Goal: Check status

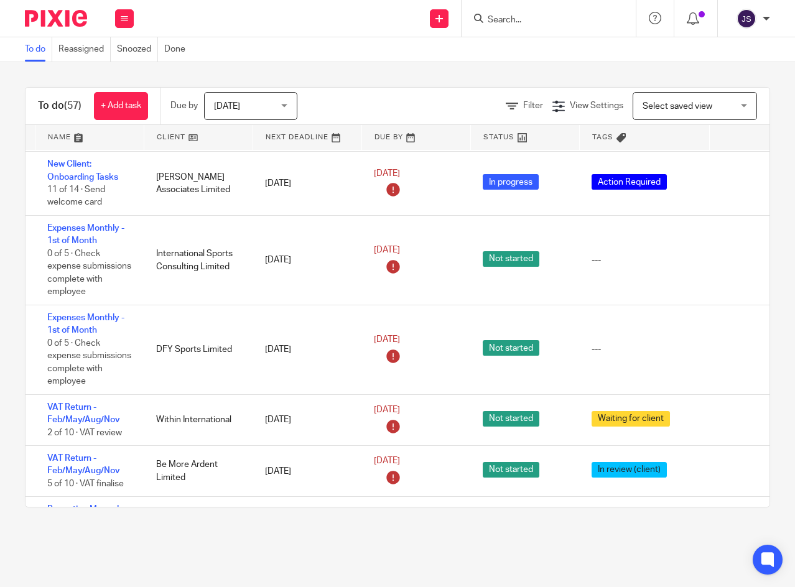
scroll to position [62, 27]
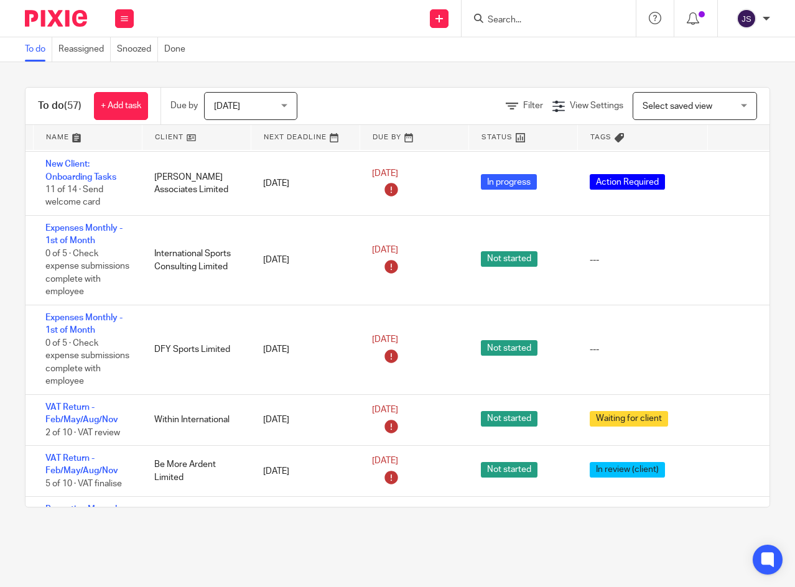
click at [732, 265] on icon at bounding box center [735, 261] width 12 height 12
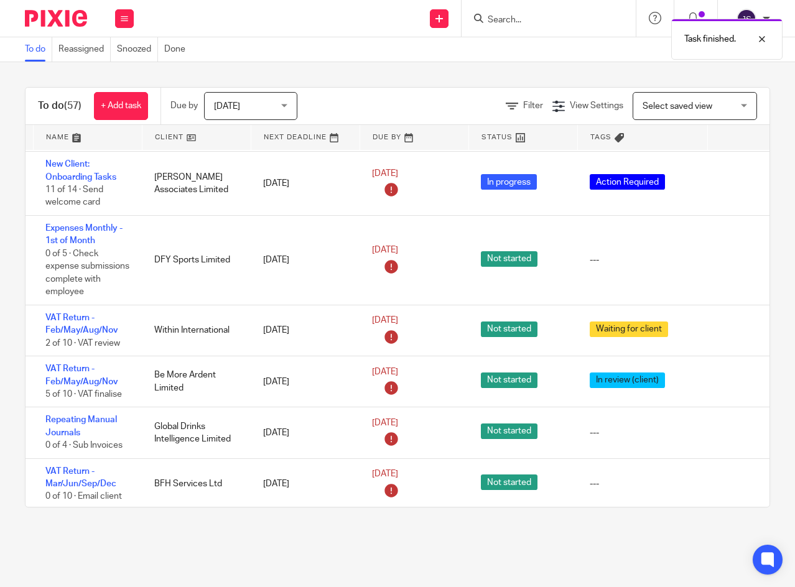
click at [733, 266] on icon at bounding box center [735, 261] width 12 height 12
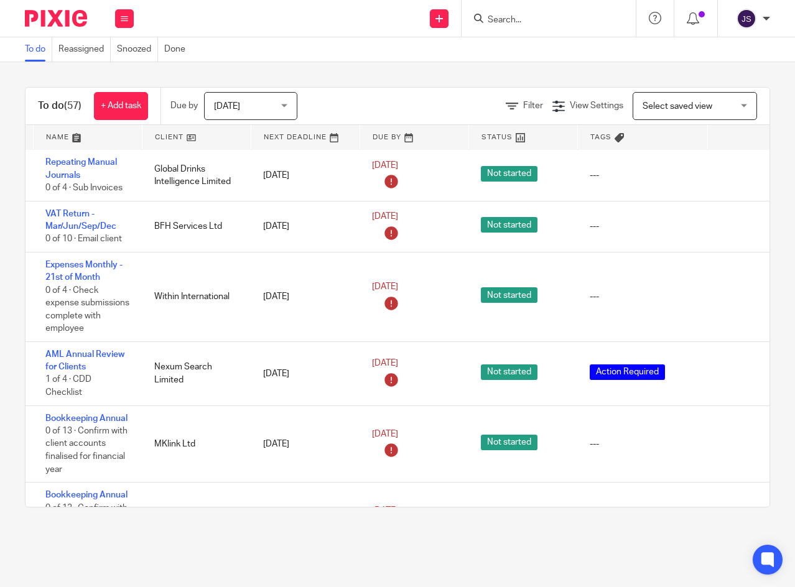
scroll to position [249, 27]
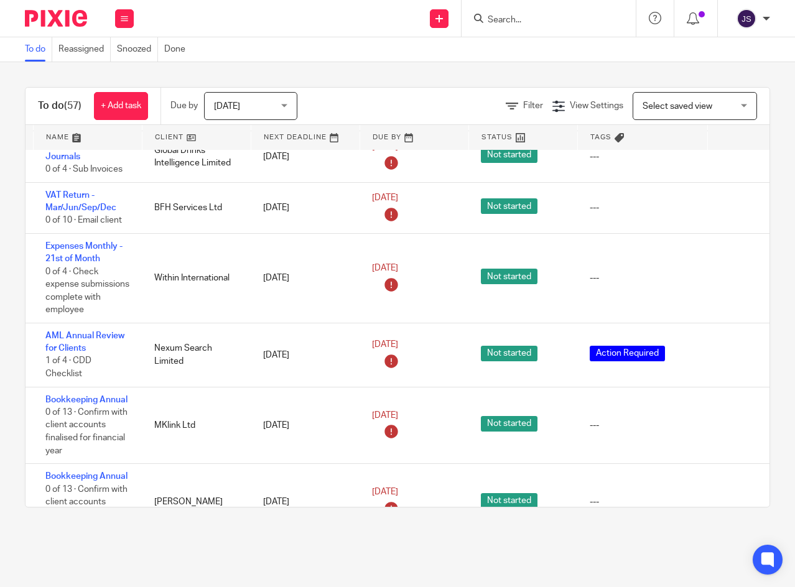
click at [735, 284] on icon at bounding box center [735, 279] width 12 height 12
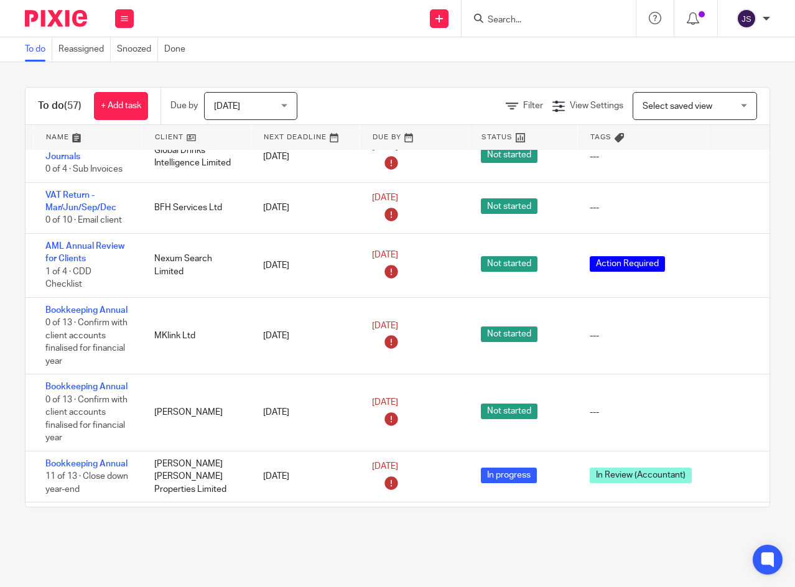
scroll to position [311, 27]
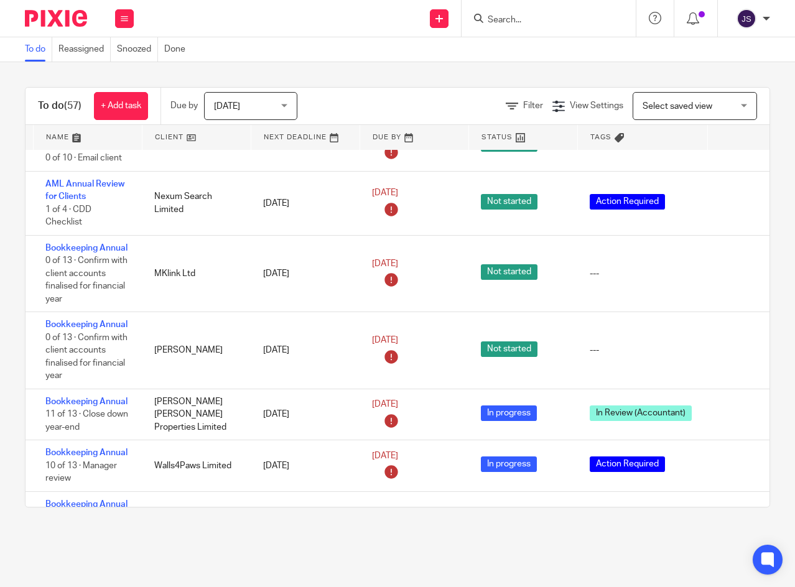
click at [428, 265] on link "23 Sep 2025" at bounding box center [400, 264] width 56 height 13
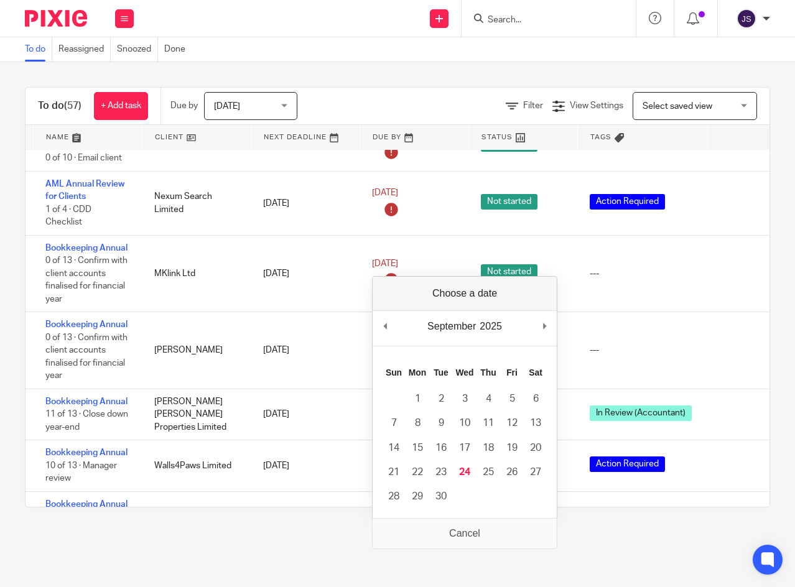
click at [460, 241] on td "23 Sep 2025" at bounding box center [414, 273] width 109 height 77
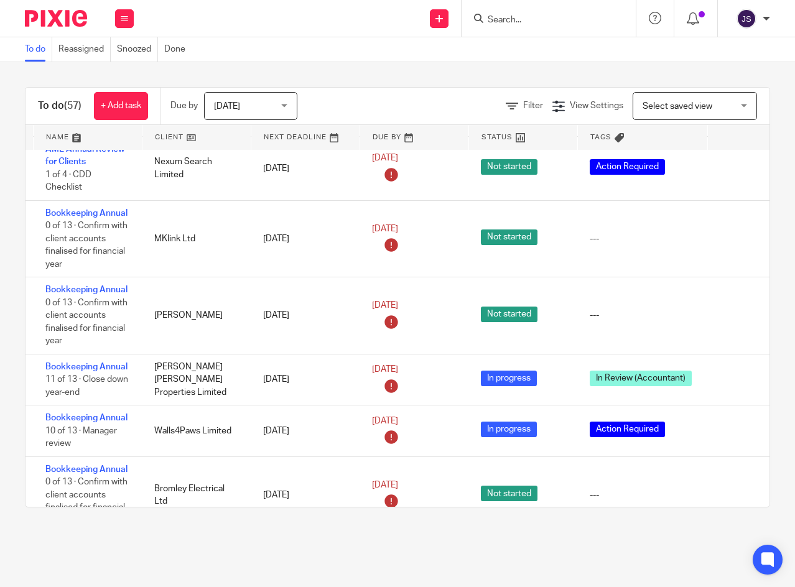
scroll to position [373, 27]
